Goal: Navigation & Orientation: Understand site structure

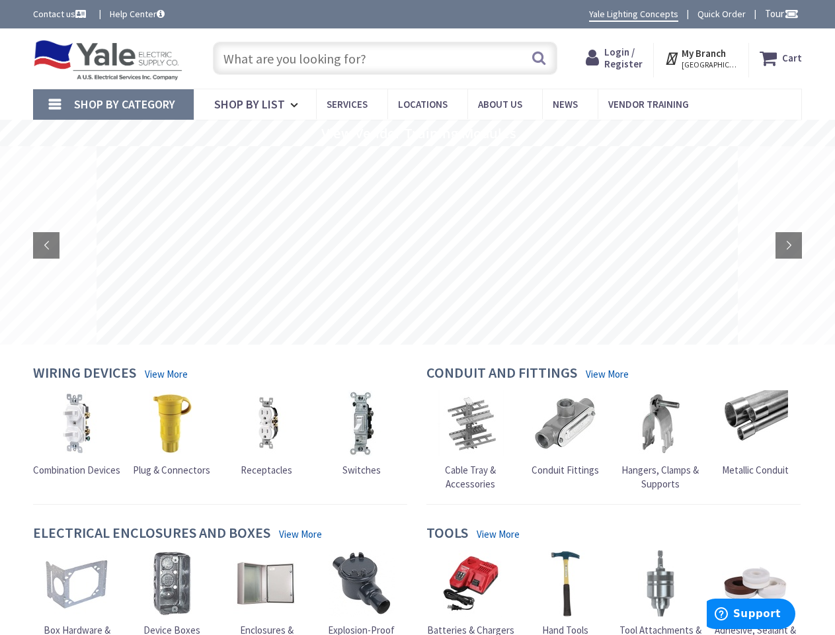
click at [417, 318] on rs-layer at bounding box center [418, 245] width 642 height 198
click at [780, 13] on span "Tour" at bounding box center [782, 13] width 34 height 13
click at [791, 13] on div at bounding box center [417, 317] width 835 height 635
click at [702, 58] on strong "My Branch" at bounding box center [704, 53] width 44 height 13
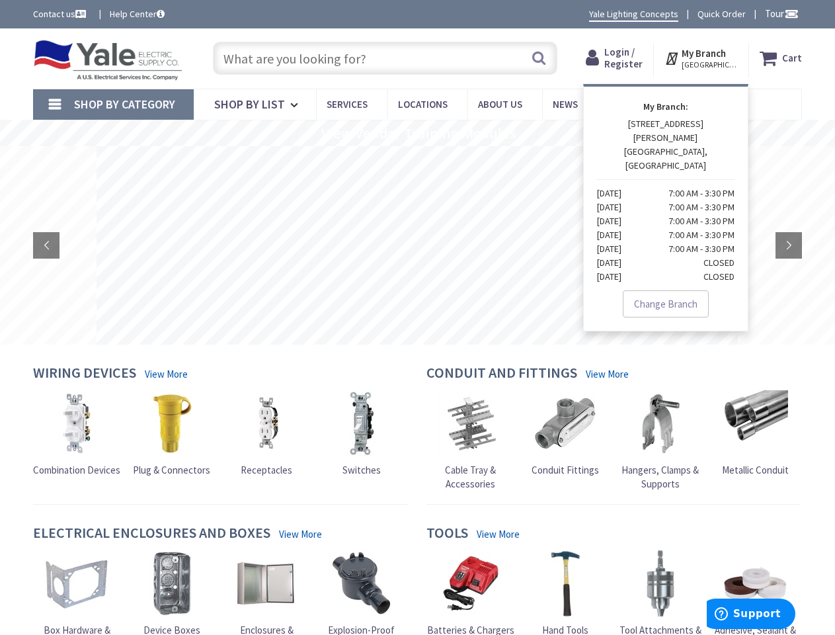
click at [113, 105] on span "Shop By Category" at bounding box center [124, 104] width 101 height 15
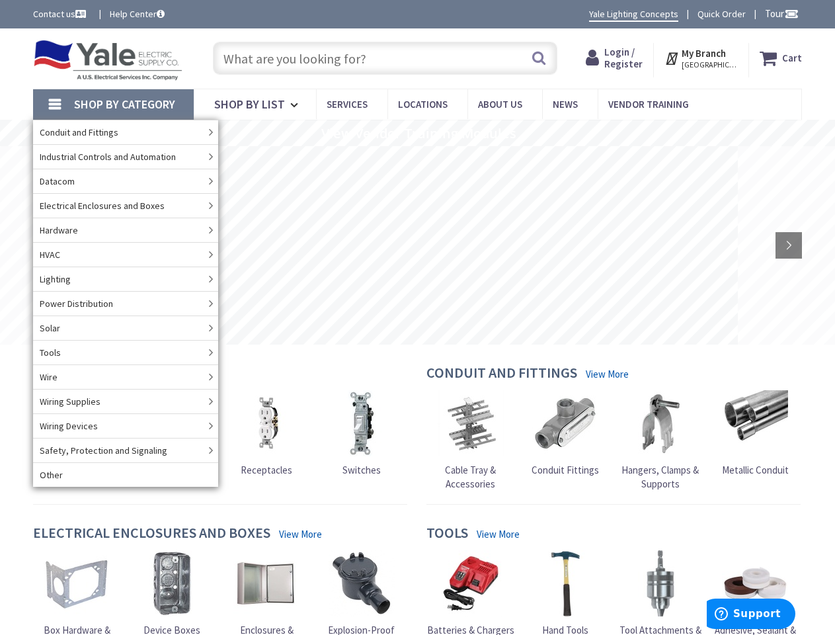
click at [417, 133] on rs-slide "View Vendor Training Modules" at bounding box center [417, 133] width 835 height 26
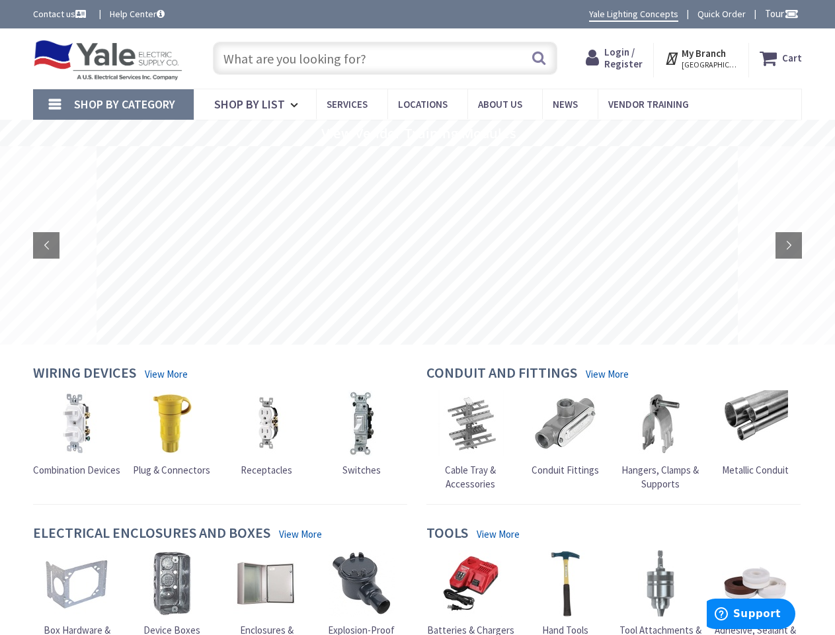
click at [417, 245] on rs-layer at bounding box center [418, 245] width 642 height 198
click at [46, 245] on rs-arrow at bounding box center [46, 245] width 26 height 26
click at [789, 245] on rs-arrow at bounding box center [789, 245] width 26 height 26
